Goal: Answer question/provide support: Answer question/provide support

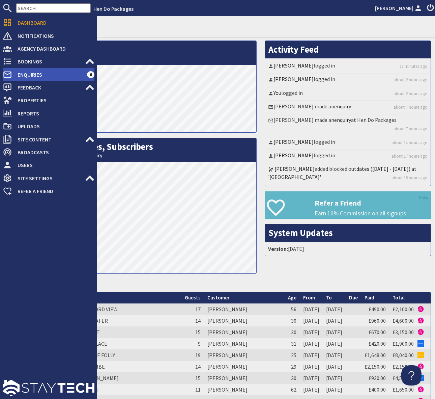
click at [55, 75] on span "Enquiries" at bounding box center [49, 74] width 75 height 11
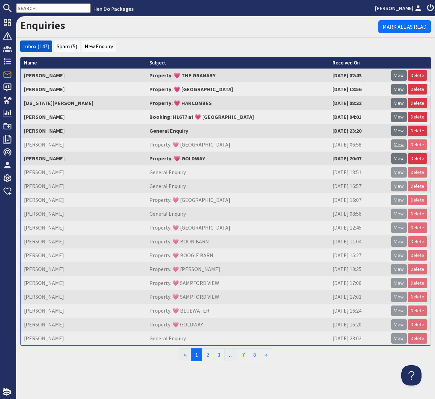
click at [398, 145] on link "View" at bounding box center [399, 144] width 16 height 10
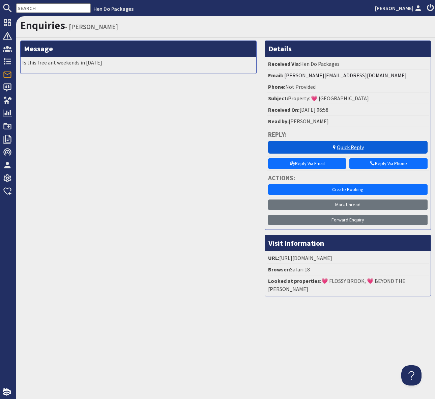
click at [363, 147] on link "Quick Reply" at bounding box center [348, 147] width 160 height 13
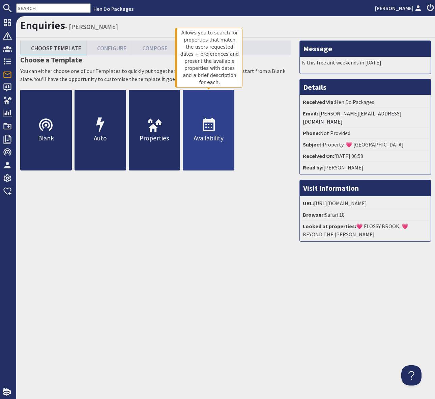
drag, startPoint x: 198, startPoint y: 123, endPoint x: 210, endPoint y: 122, distance: 11.8
click at [198, 123] on link "Availability" at bounding box center [209, 130] width 52 height 81
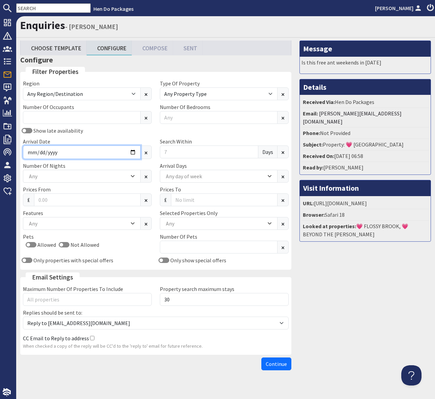
click at [131, 149] on div "Region Any Region/Destination [GEOGRAPHIC_DATA] [GEOGRAPHIC_DATA] / [GEOGRAPHIC…" at bounding box center [156, 173] width 274 height 188
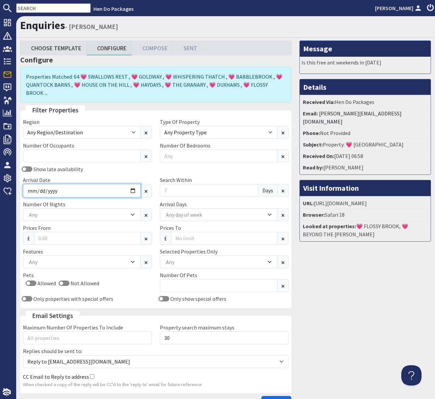
click at [132, 184] on input "Arrival Date" at bounding box center [82, 190] width 118 height 13
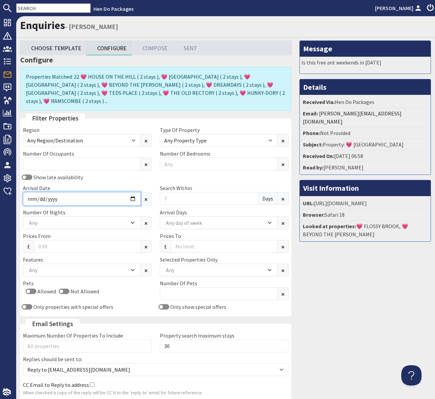
type input "[DATE]"
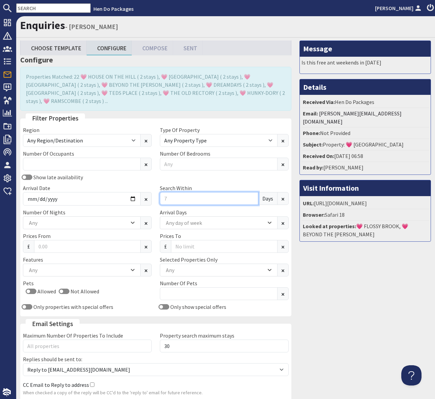
click at [178, 192] on input "Search Within" at bounding box center [209, 198] width 98 height 13
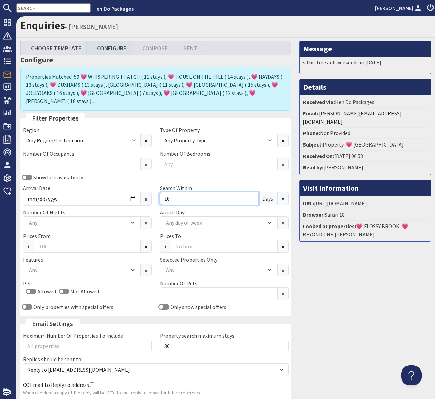
type input "1"
type input "0"
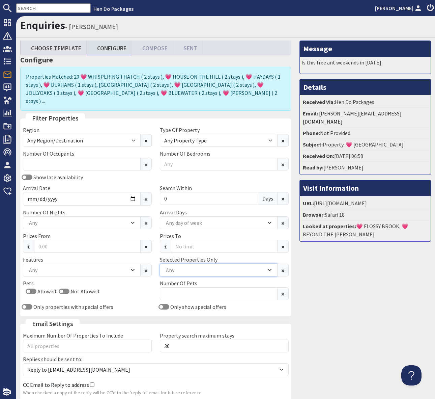
click at [179, 266] on div "Any" at bounding box center [215, 269] width 102 height 7
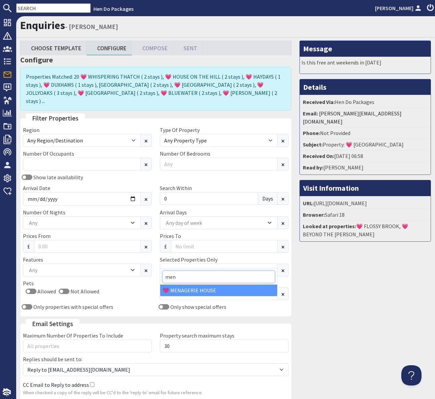
type input "men"
click at [192, 289] on div "💗 MENAGERIE HOUSE" at bounding box center [218, 289] width 117 height 11
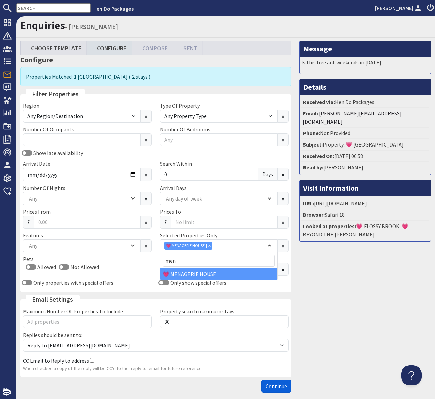
click at [274, 387] on span "Continue" at bounding box center [276, 385] width 21 height 7
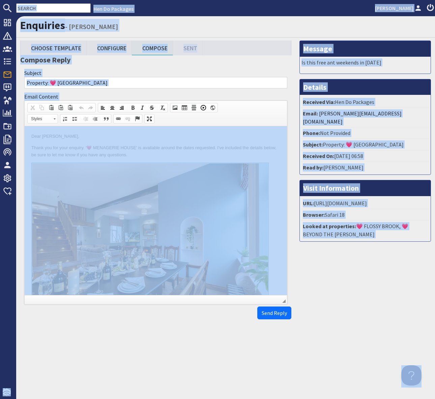
copy body "Hen Do Packages [PERSON_NAME] Dashboard Notifications 0 Agency Dashboard Bookin…"
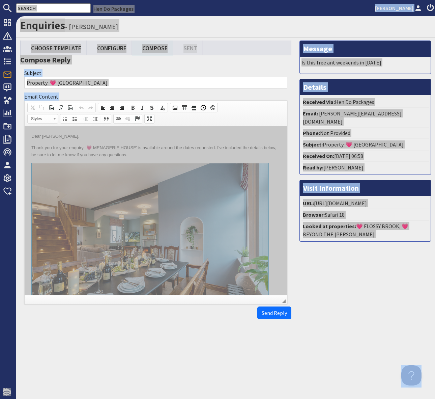
click at [215, 153] on p "Thank you for your enquiry. '💗 MENAGERIE HOUSE' is available around the dates r…" at bounding box center [155, 151] width 249 height 14
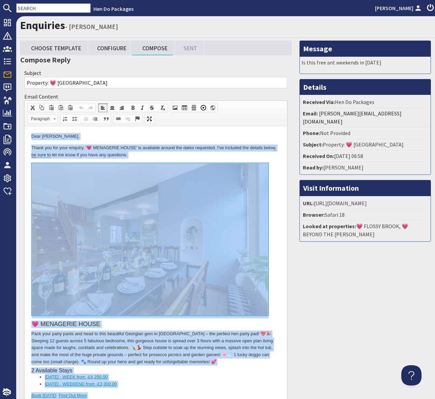
copy body "Dear [PERSON_NAME], Thank you for your enquiry. '💗 MENAGERIE HOUSE' is availabl…"
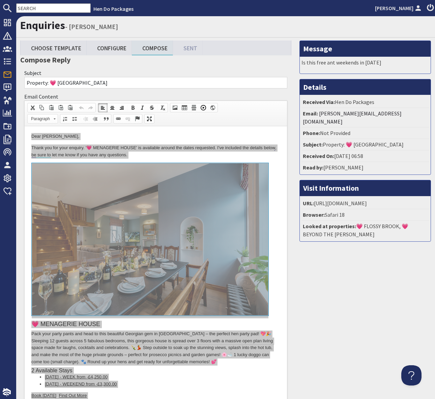
drag, startPoint x: 316, startPoint y: 299, endPoint x: 316, endPoint y: 274, distance: 24.6
click at [316, 298] on div "Message Is this free ant weekends in [DATE] Details Received Via: Hen Do Packag…" at bounding box center [365, 257] width 140 height 435
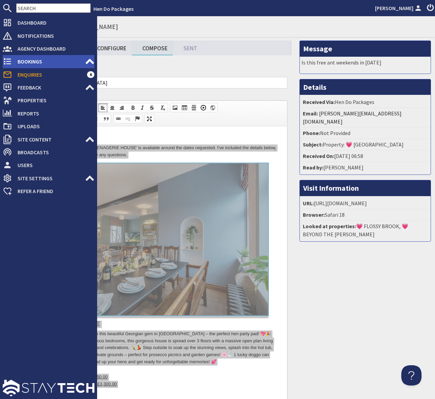
click at [40, 62] on span "Bookings" at bounding box center [48, 61] width 73 height 11
type textarea "<l>Ipsu Dolors Ametcon,</a> <e>Seddo eiu tem inci utlabor. &#03;💗 ETDOLOREM ALI…"
